Goal: Transaction & Acquisition: Purchase product/service

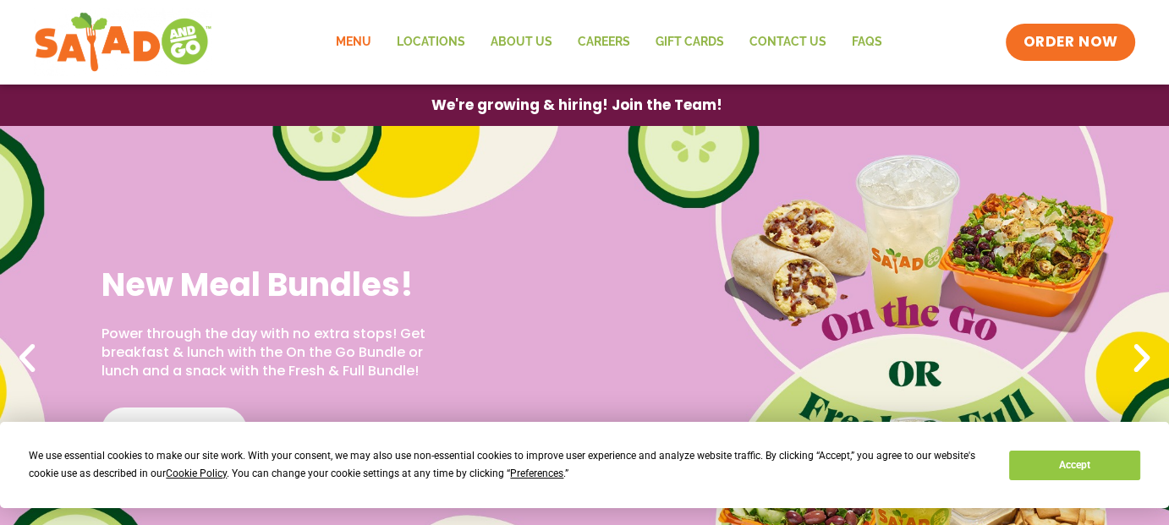
click at [355, 41] on link "Menu" at bounding box center [353, 42] width 61 height 39
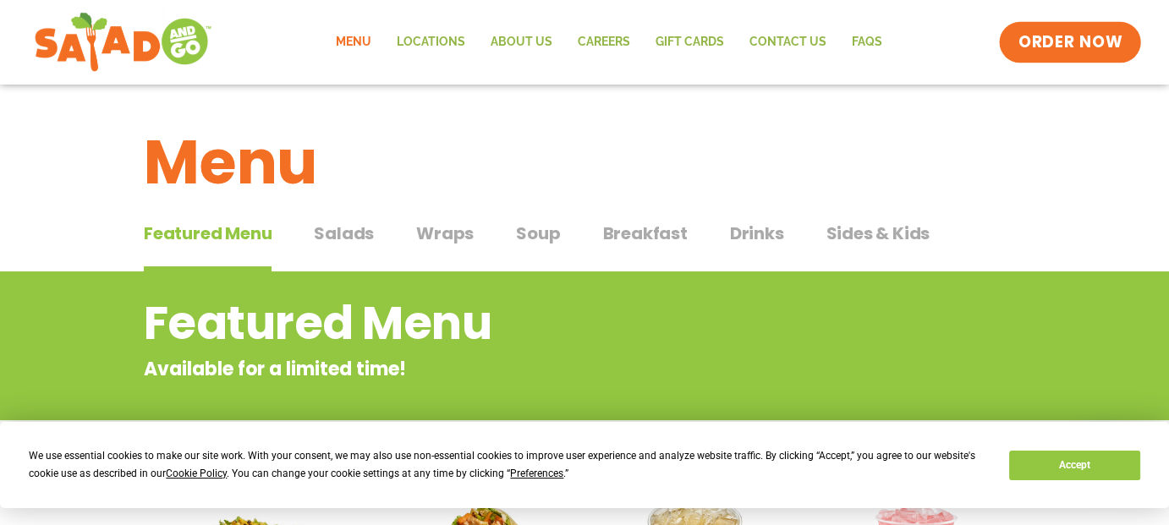
click at [1076, 39] on span "ORDER NOW" at bounding box center [1070, 42] width 105 height 22
